Goal: Use online tool/utility: Utilize a website feature to perform a specific function

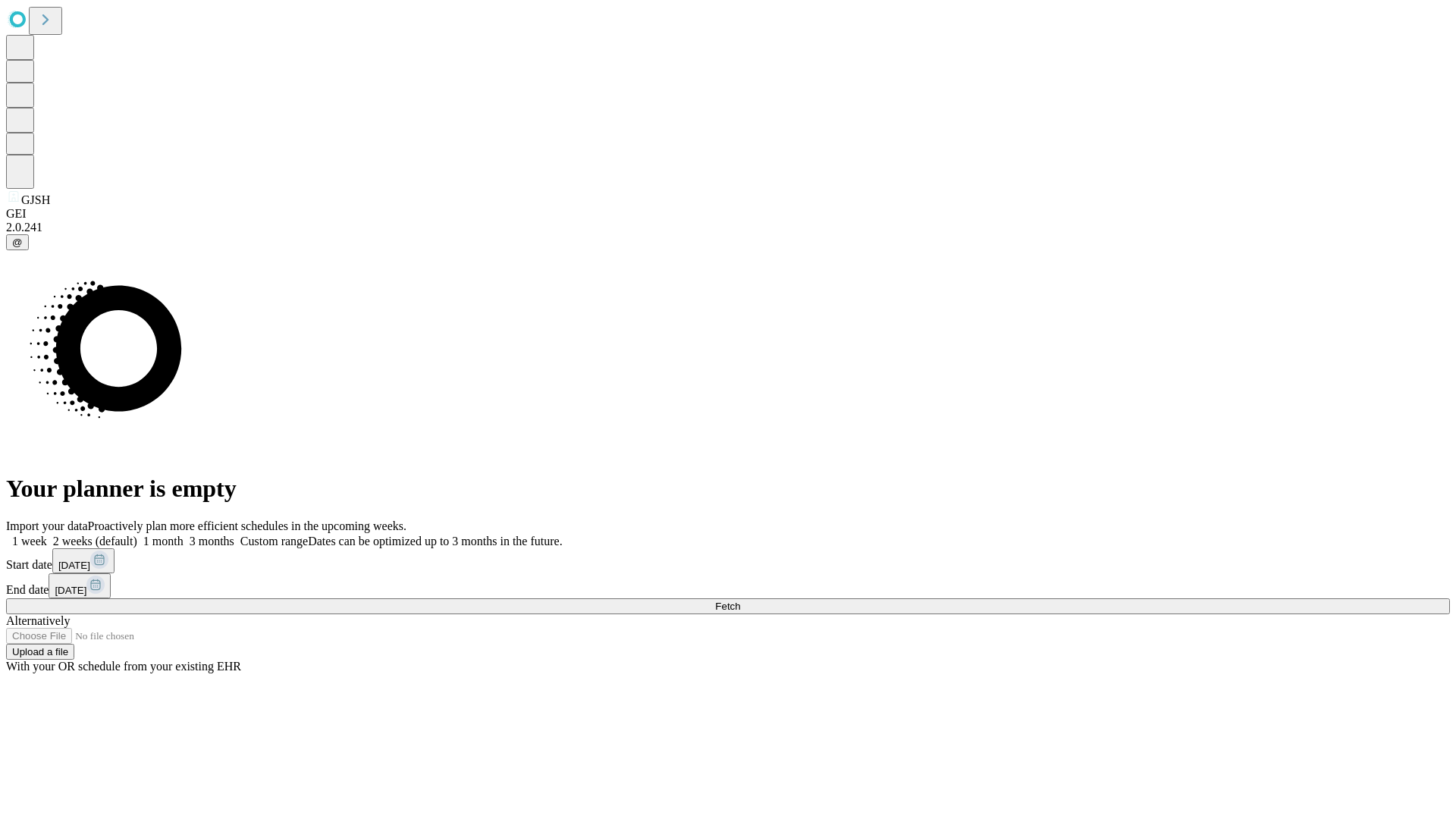
click at [740, 601] on span "Fetch" at bounding box center [728, 606] width 25 height 12
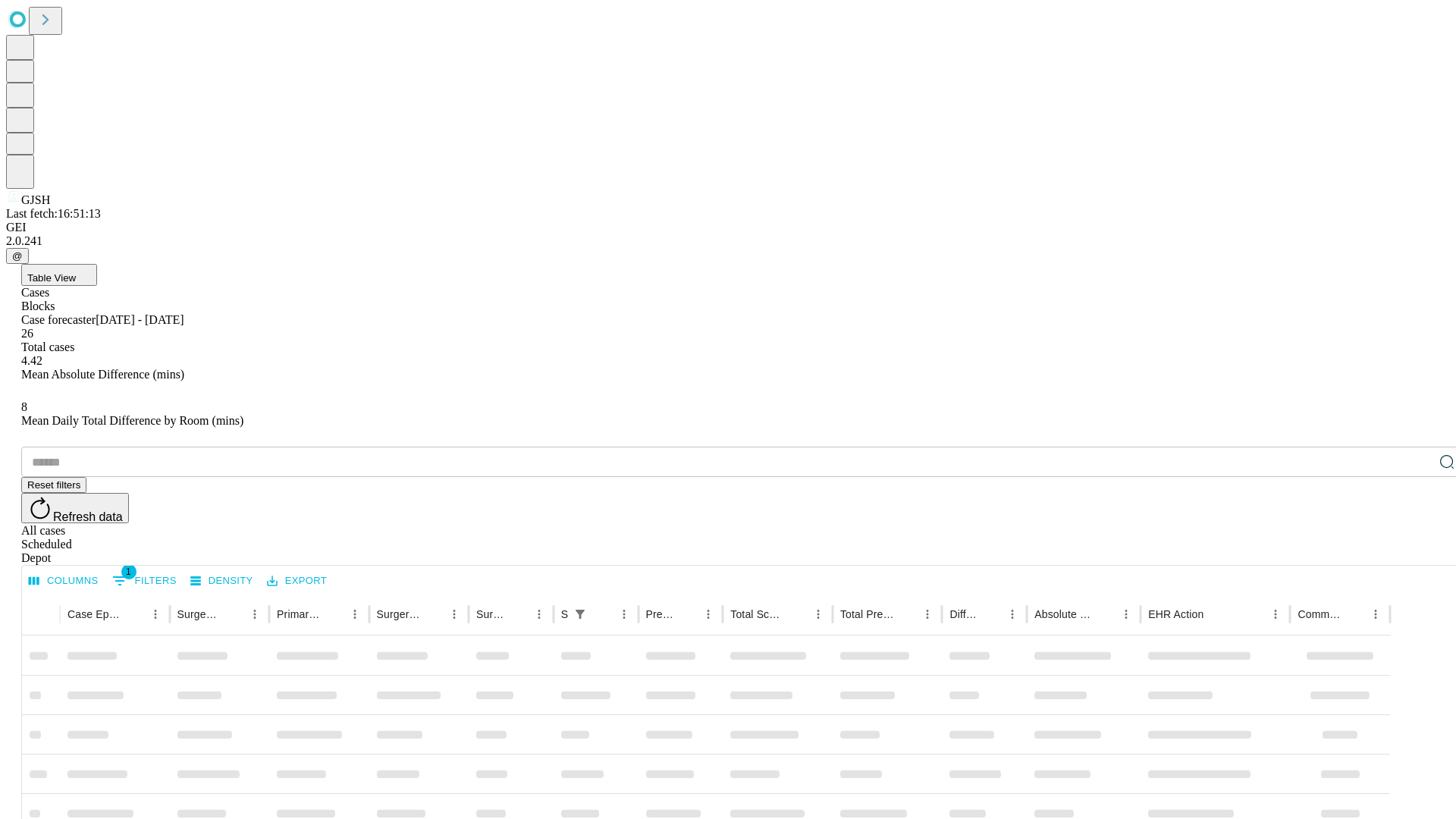
click at [76, 272] on span "Table View" at bounding box center [51, 278] width 49 height 12
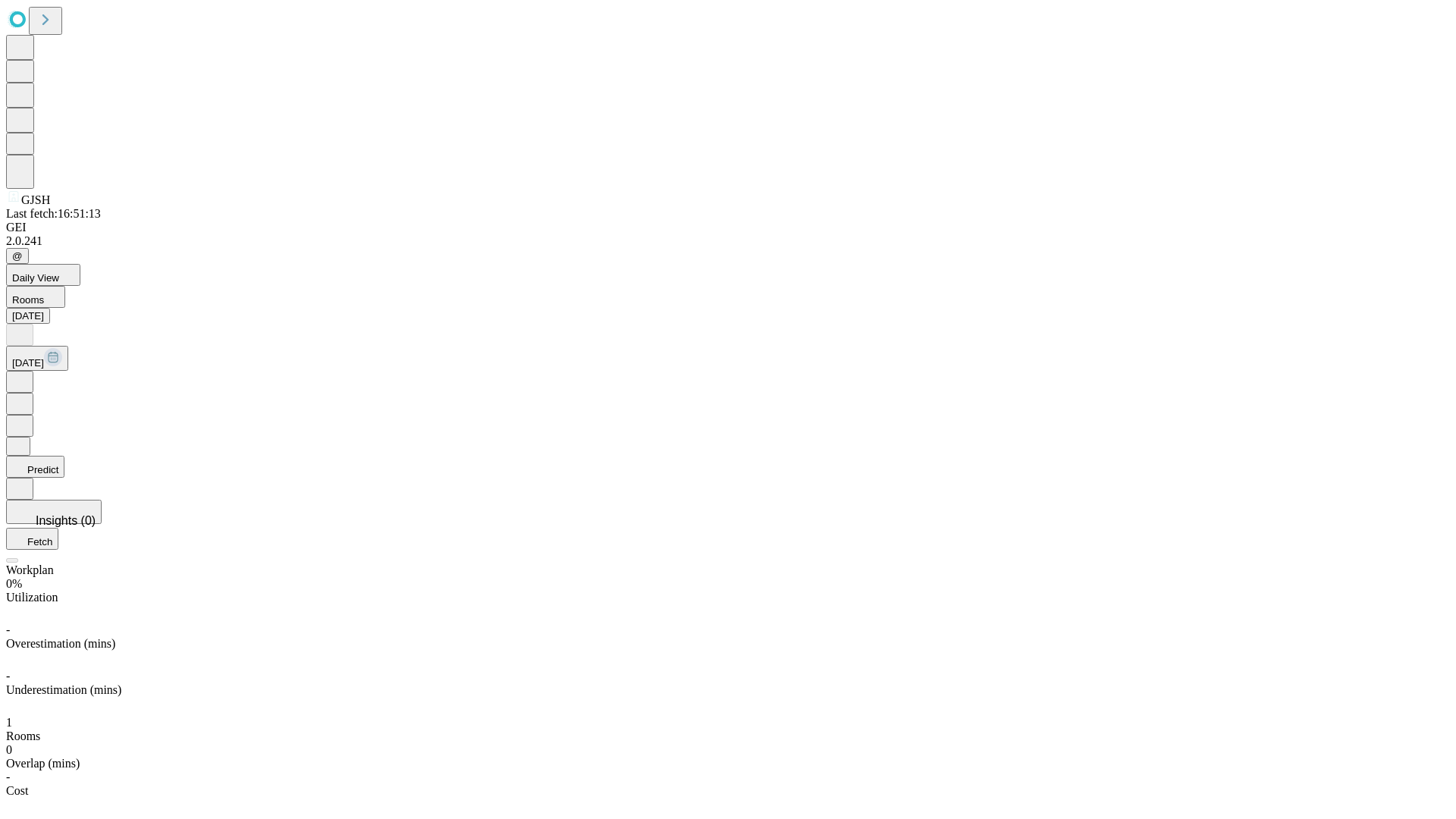
click at [64, 456] on button "Predict" at bounding box center [35, 467] width 58 height 22
